Goal: Check status: Check status

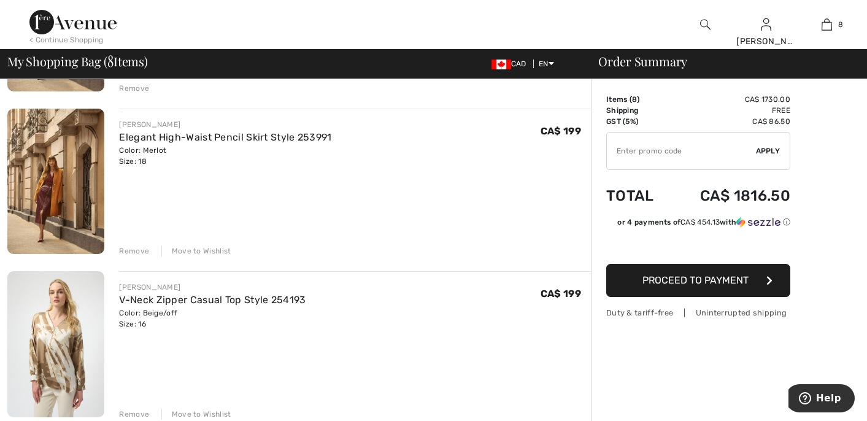
scroll to position [396, 0]
click at [211, 251] on div "Move to Wishlist" at bounding box center [196, 251] width 70 height 11
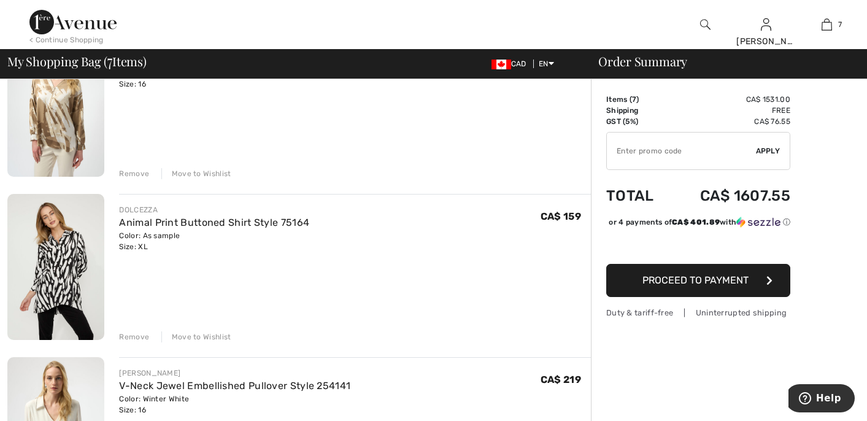
scroll to position [475, 0]
click at [215, 332] on div "Move to Wishlist" at bounding box center [196, 336] width 70 height 11
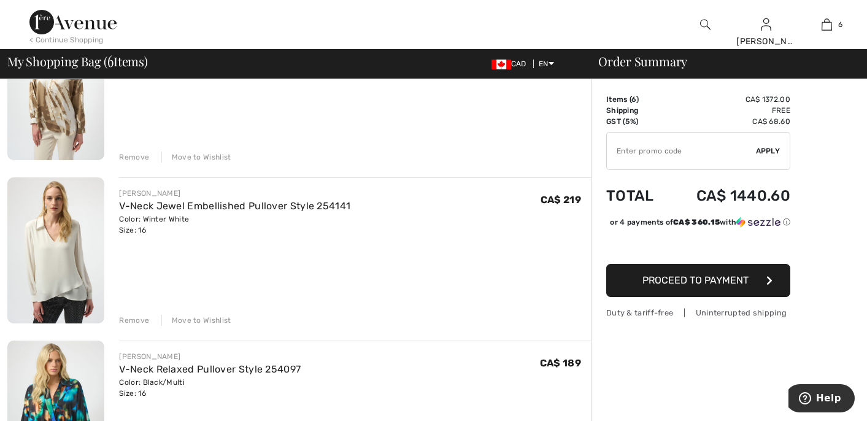
scroll to position [492, 0]
click at [216, 315] on div "Move to Wishlist" at bounding box center [196, 319] width 70 height 11
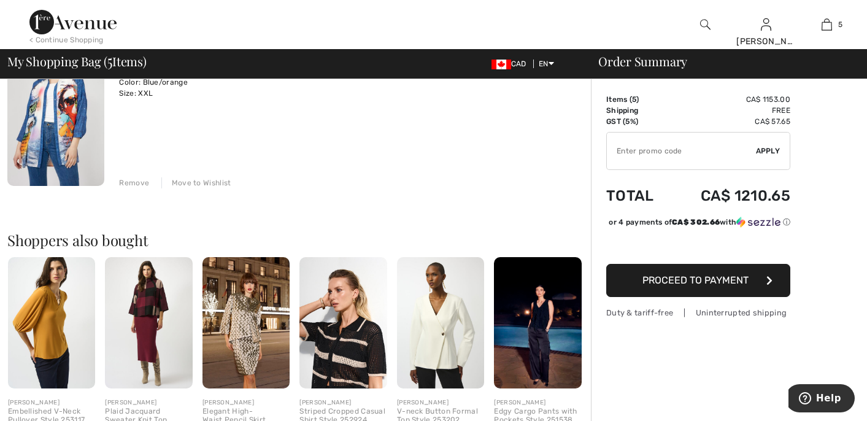
scroll to position [793, 0]
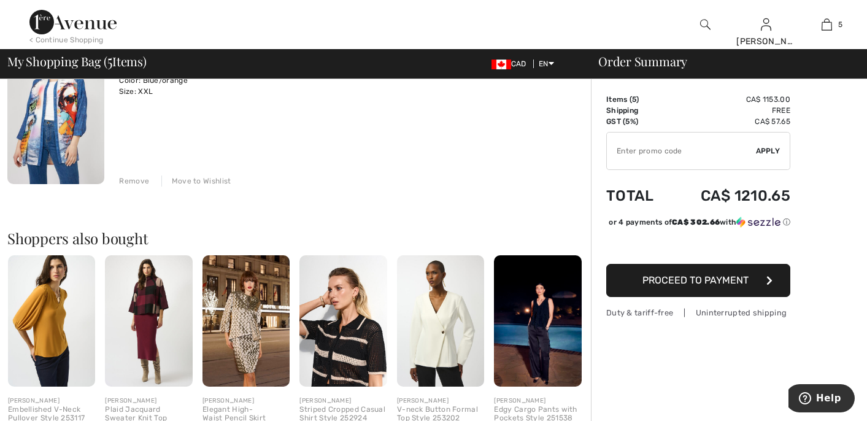
click at [56, 298] on img at bounding box center [51, 320] width 87 height 131
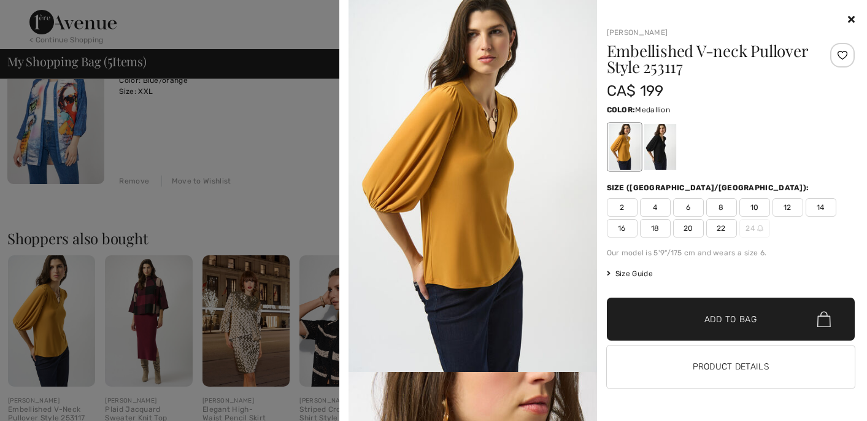
click at [655, 228] on span "18" at bounding box center [655, 228] width 31 height 18
click at [652, 312] on span "✔ Added to Bag Add to Bag" at bounding box center [731, 319] width 249 height 43
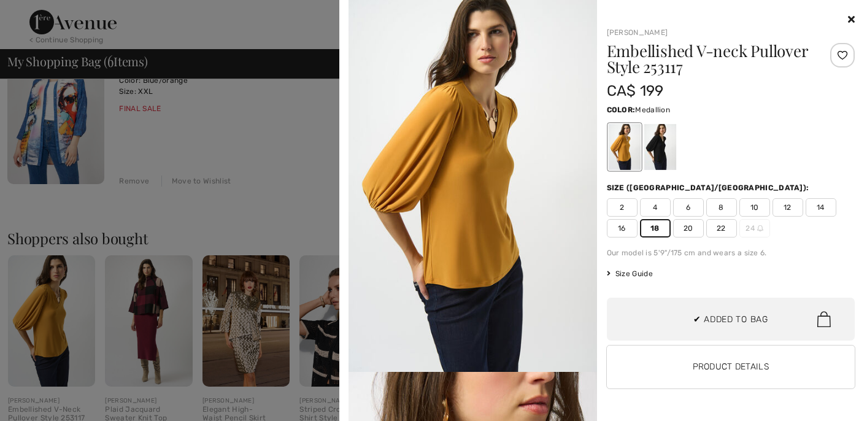
scroll to position [421, 0]
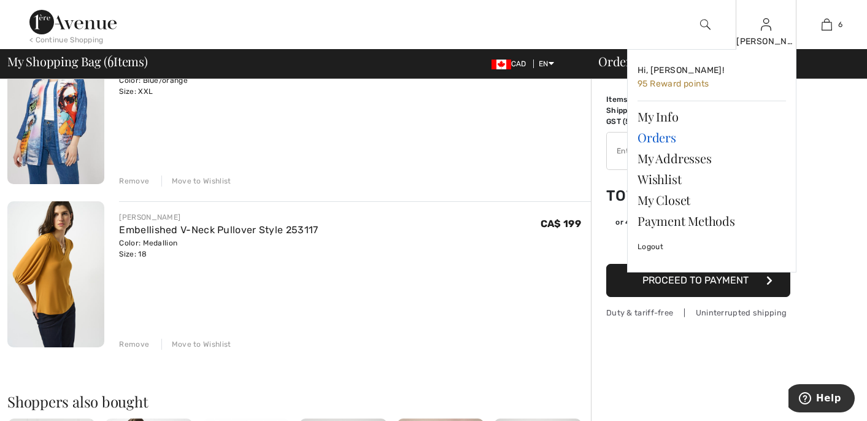
click at [663, 134] on link "Orders" at bounding box center [712, 137] width 149 height 21
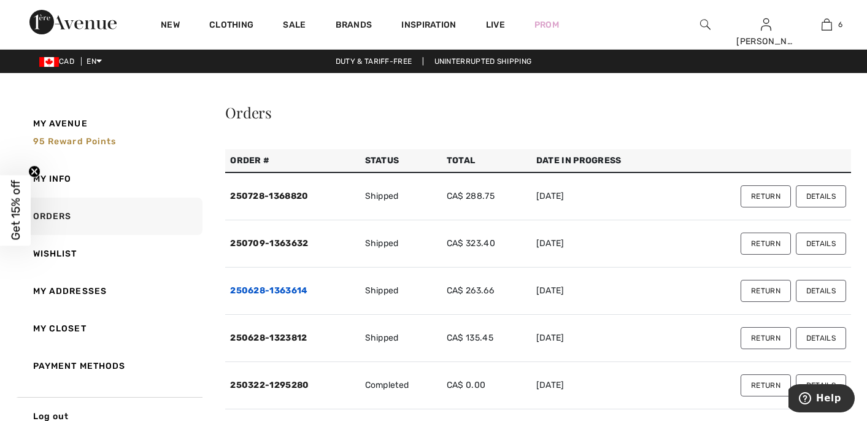
click at [293, 290] on link "250628-1363614" at bounding box center [268, 290] width 77 height 10
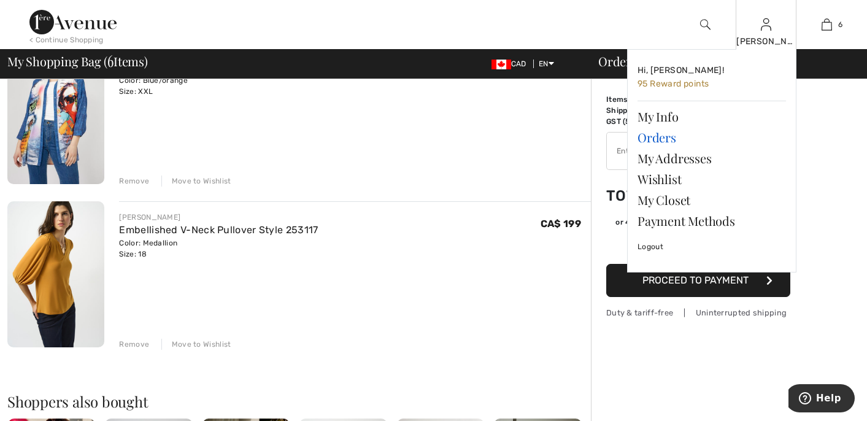
click at [670, 137] on link "Orders" at bounding box center [712, 137] width 149 height 21
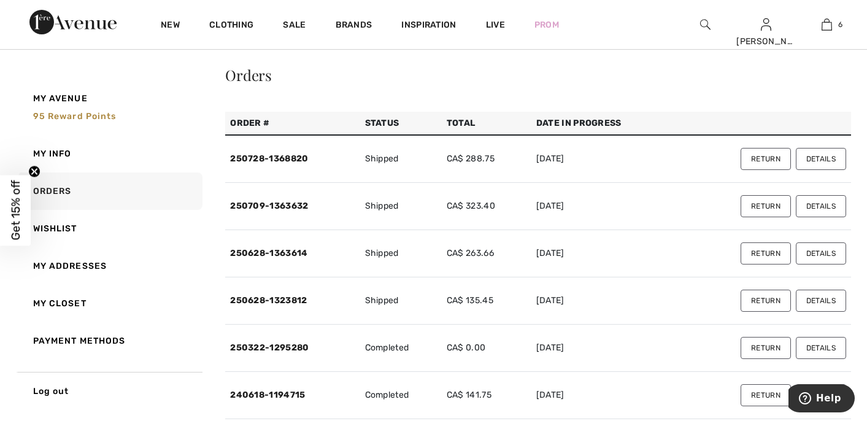
scroll to position [40, 0]
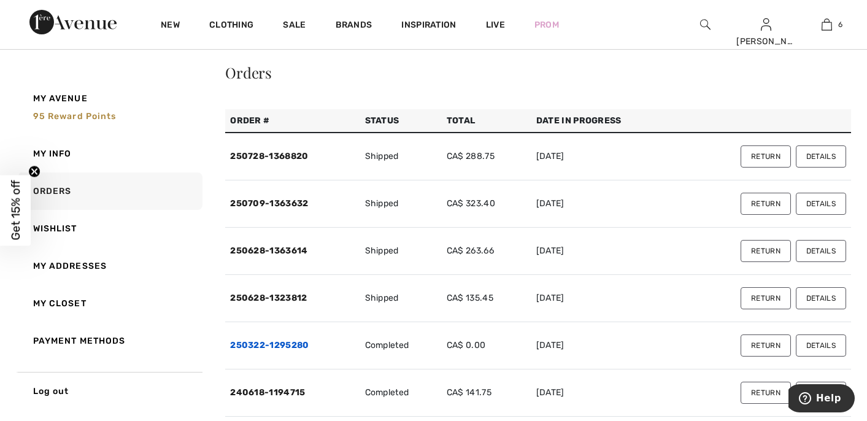
click at [288, 342] on link "250322-1295280" at bounding box center [269, 345] width 79 height 10
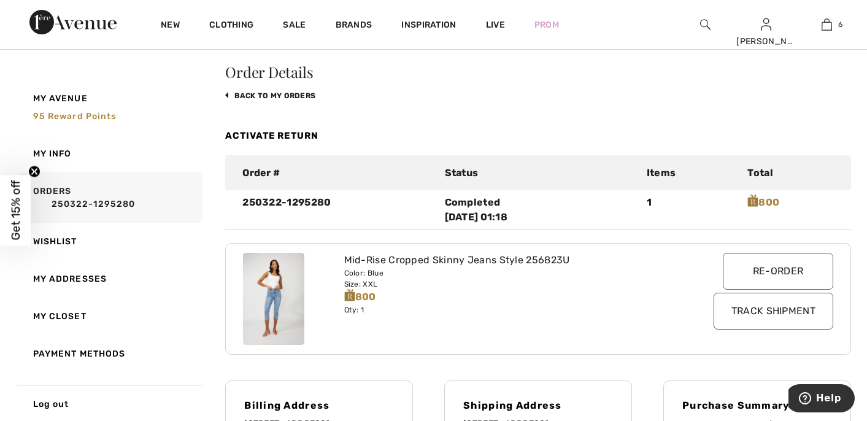
scroll to position [0, 0]
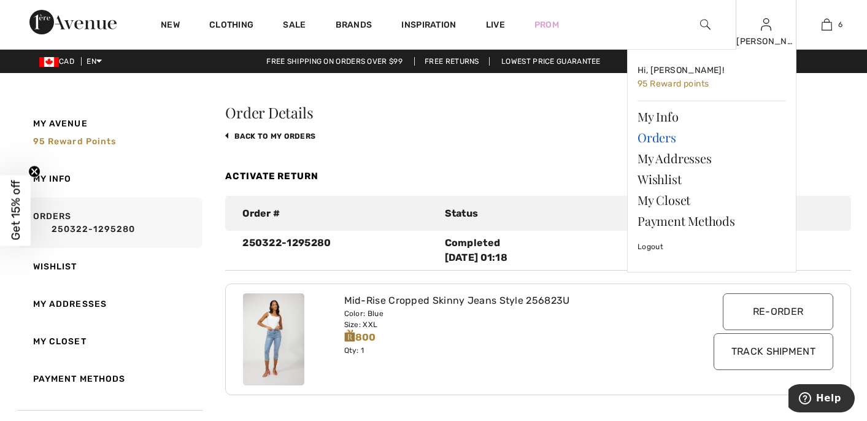
click at [665, 137] on link "Orders" at bounding box center [712, 137] width 149 height 21
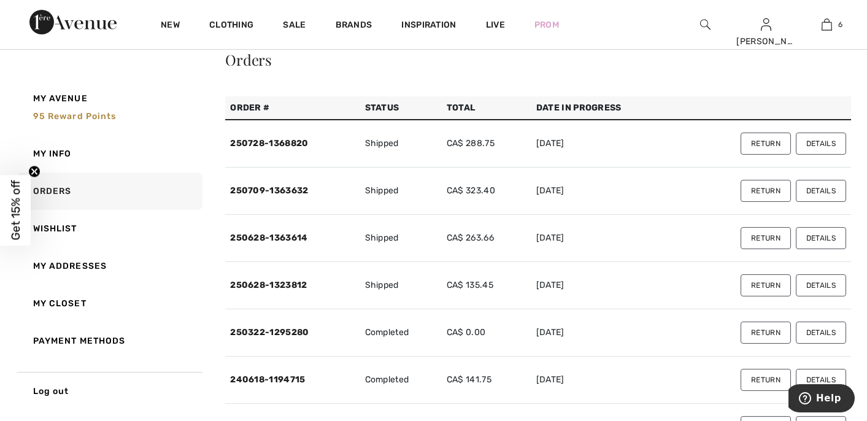
scroll to position [53, 0]
click at [288, 281] on link "250628-1323812" at bounding box center [268, 284] width 77 height 10
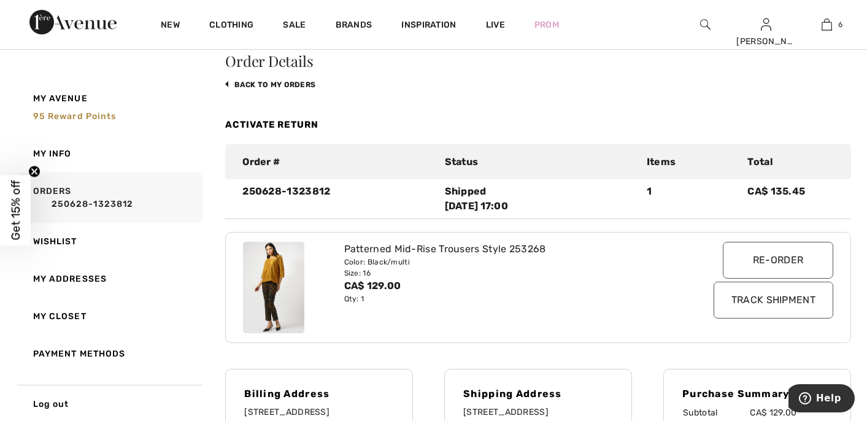
scroll to position [0, 0]
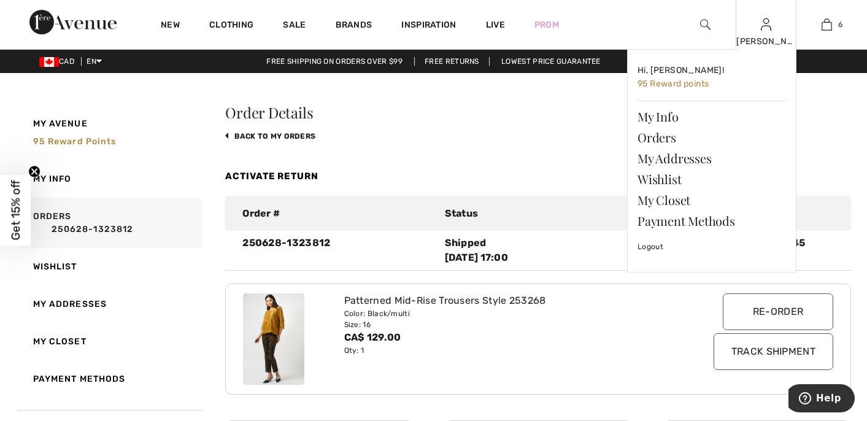
click at [762, 20] on img at bounding box center [766, 24] width 10 height 15
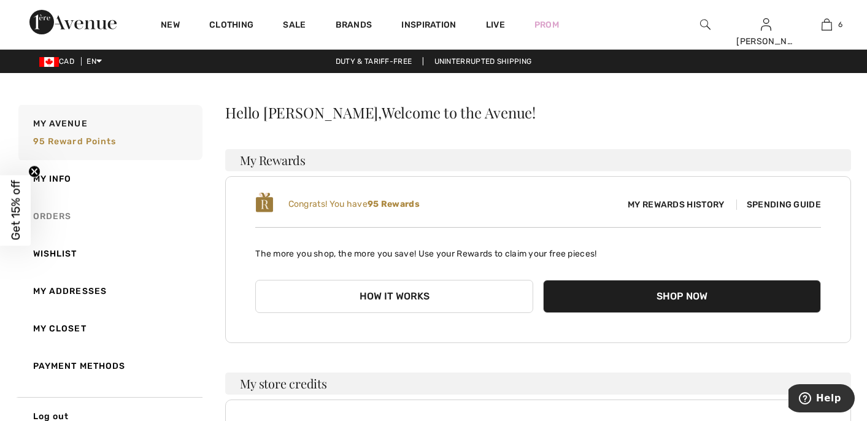
click at [63, 212] on link "Orders" at bounding box center [109, 216] width 187 height 37
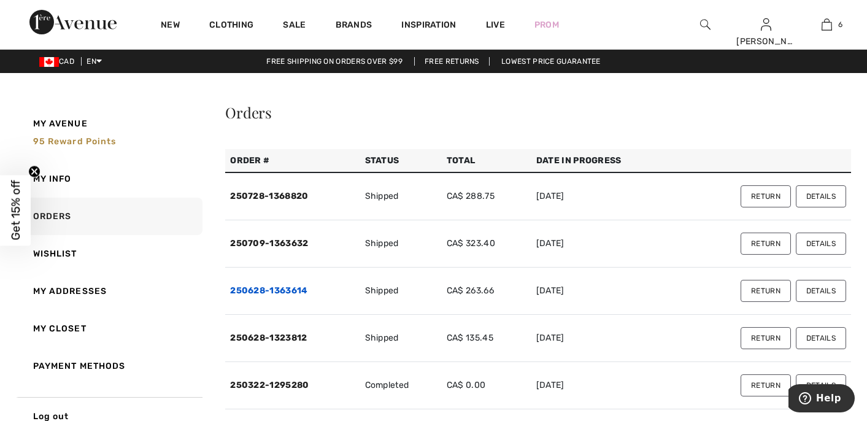
click at [291, 291] on link "250628-1363614" at bounding box center [268, 290] width 77 height 10
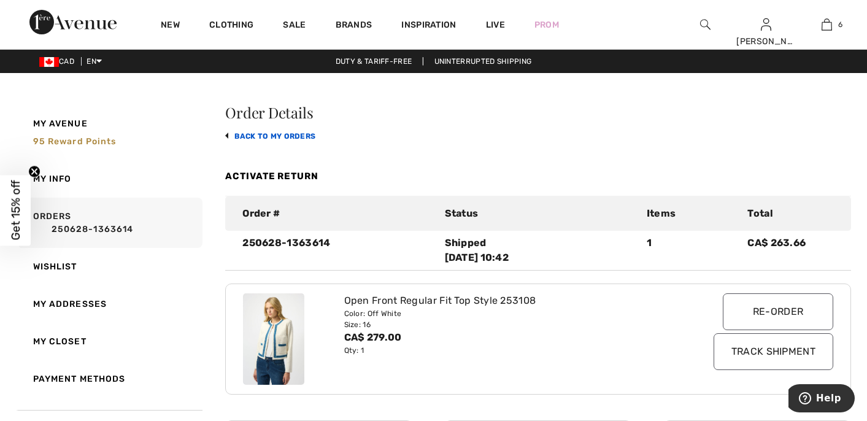
click at [271, 134] on link "back to My Orders" at bounding box center [270, 136] width 90 height 9
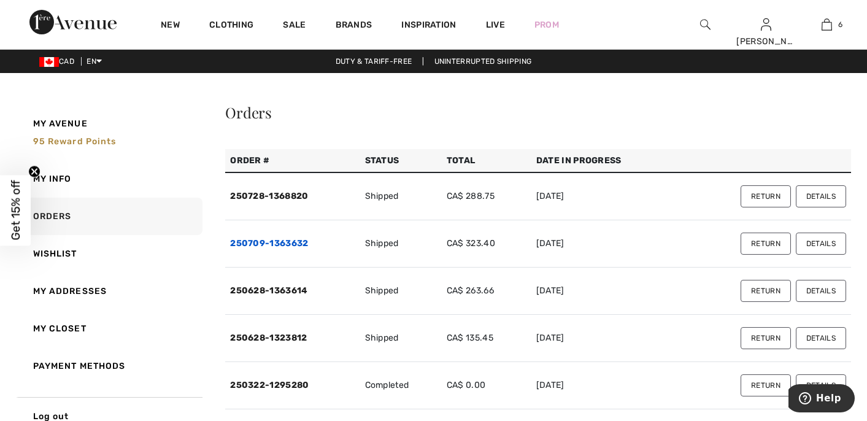
click at [279, 241] on link "250709-1363632" at bounding box center [269, 243] width 78 height 10
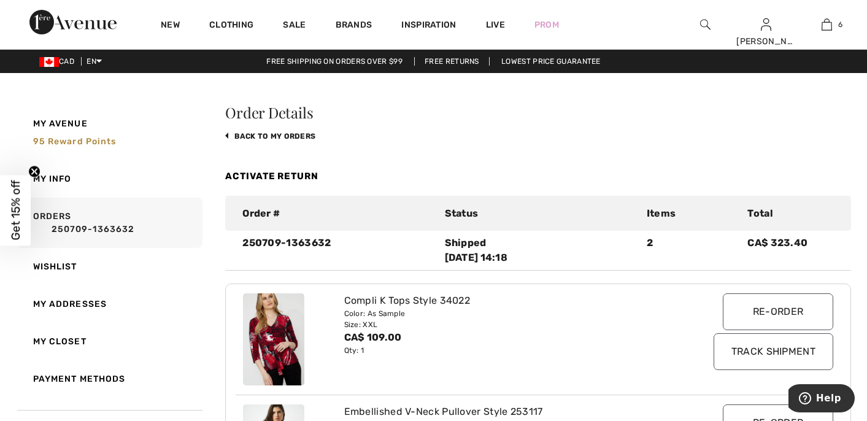
click at [259, 133] on link "back to My Orders" at bounding box center [270, 136] width 90 height 9
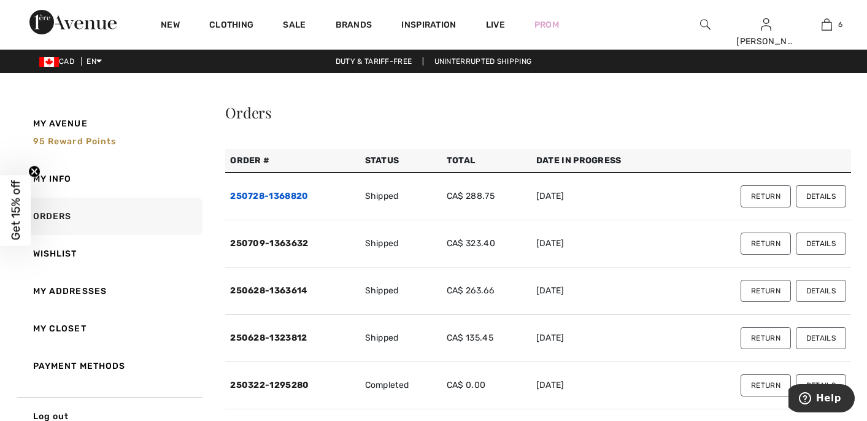
click at [266, 195] on link "250728-1368820" at bounding box center [269, 196] width 78 height 10
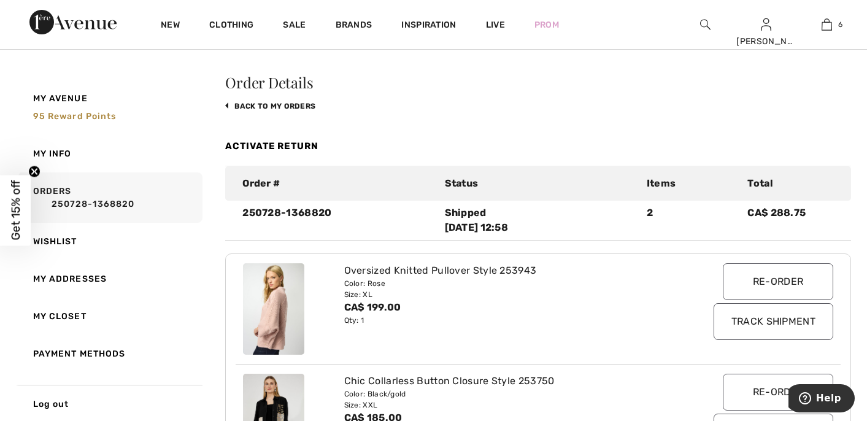
scroll to position [31, 0]
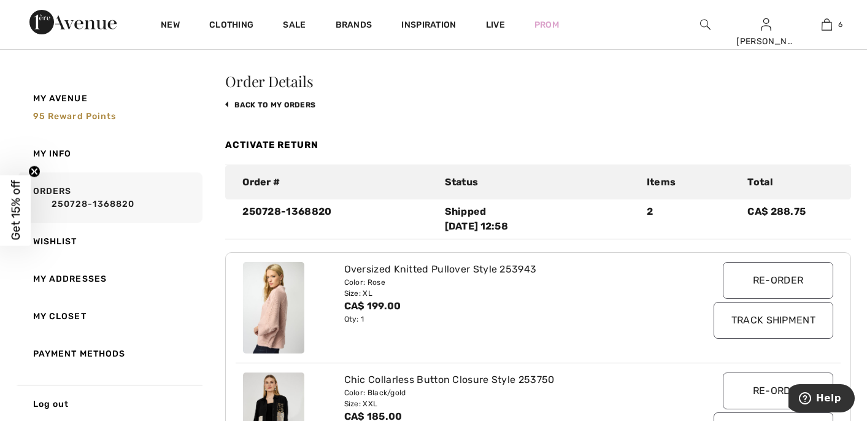
click at [279, 307] on img at bounding box center [273, 308] width 61 height 92
click at [334, 279] on div at bounding box center [286, 308] width 101 height 92
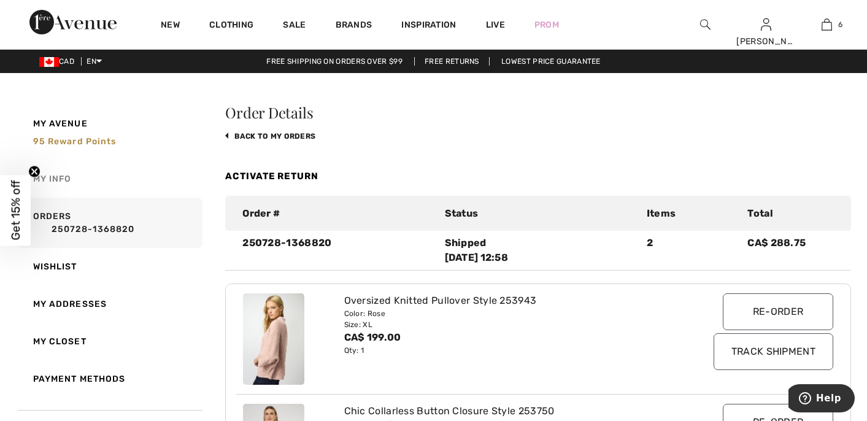
click at [69, 177] on link "My Info" at bounding box center [109, 178] width 187 height 37
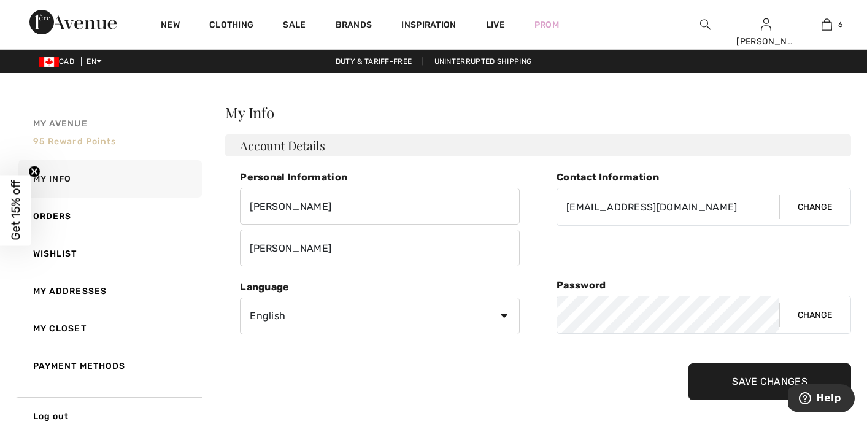
click at [60, 120] on span "My Avenue" at bounding box center [60, 123] width 55 height 13
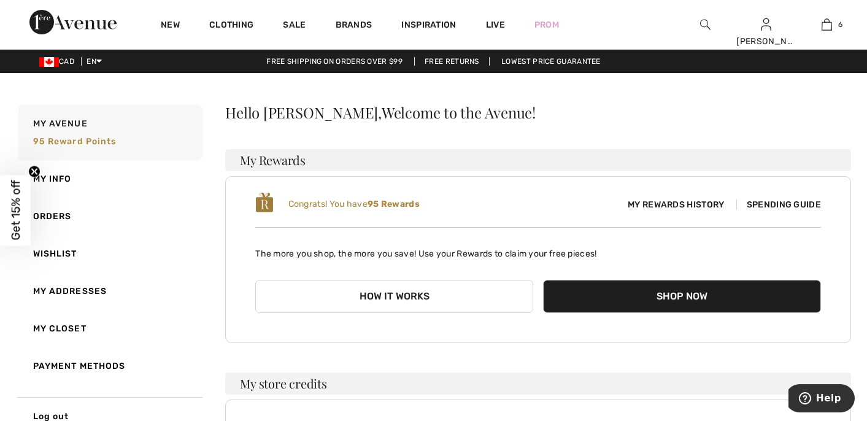
click at [422, 293] on button "How it works" at bounding box center [394, 296] width 278 height 33
